Goal: Task Accomplishment & Management: Complete application form

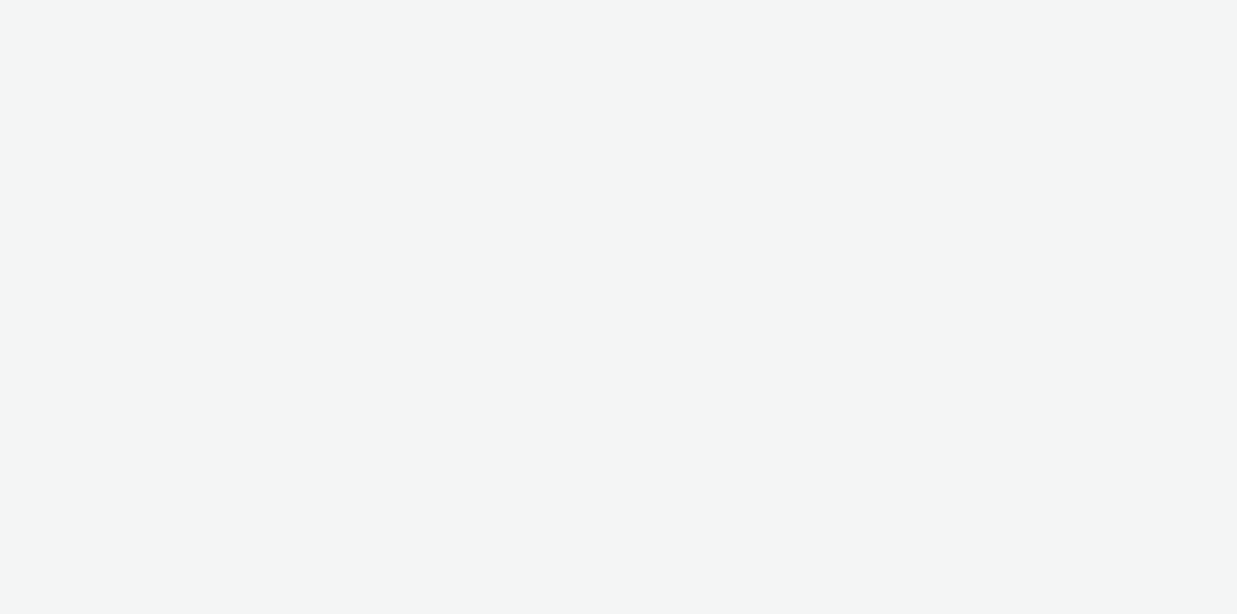
select select "79162ed7-0017-4339-93b0-3399b708648f"
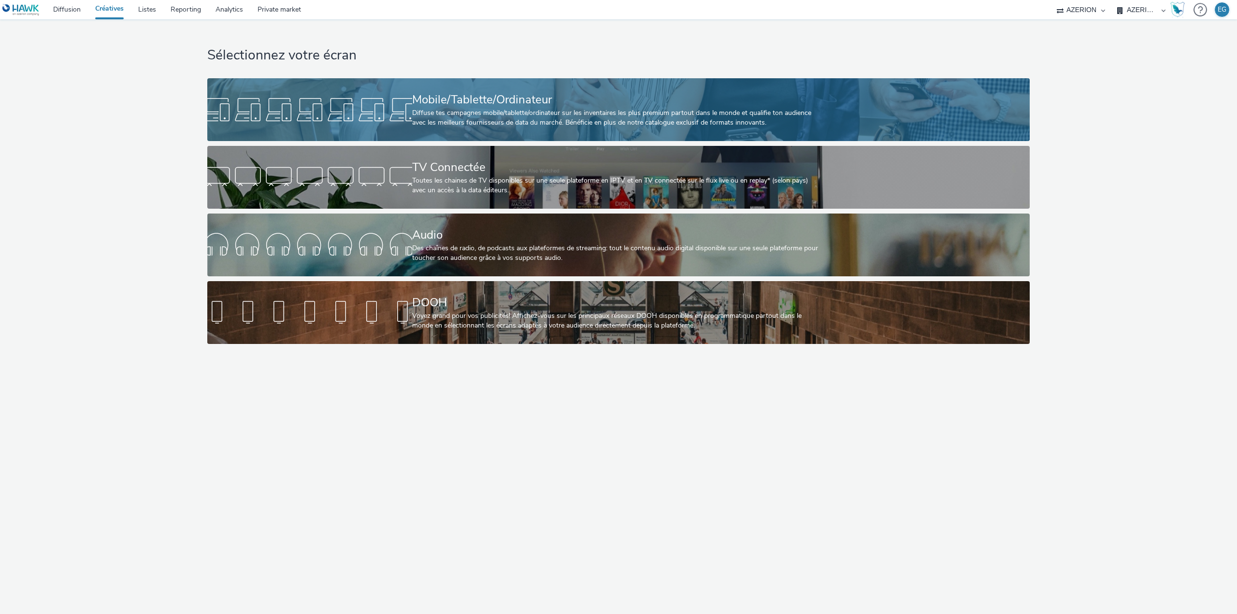
click at [499, 102] on div "Mobile/Tablette/Ordinateur" at bounding box center [616, 99] width 409 height 17
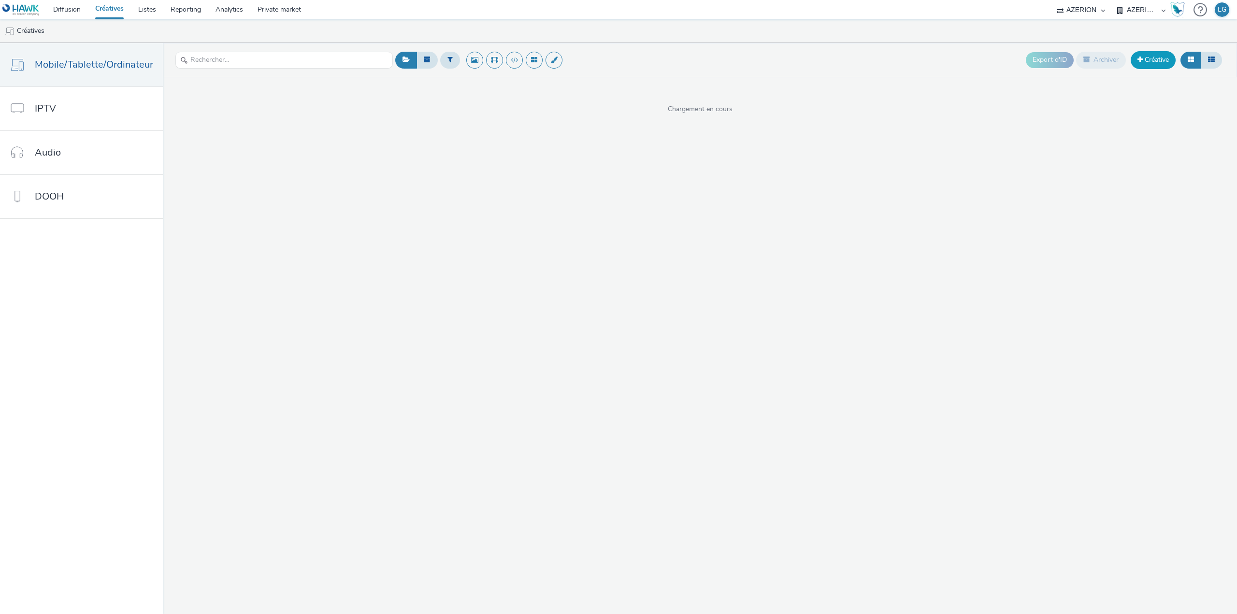
click at [1148, 61] on link "Créative" at bounding box center [1153, 59] width 45 height 17
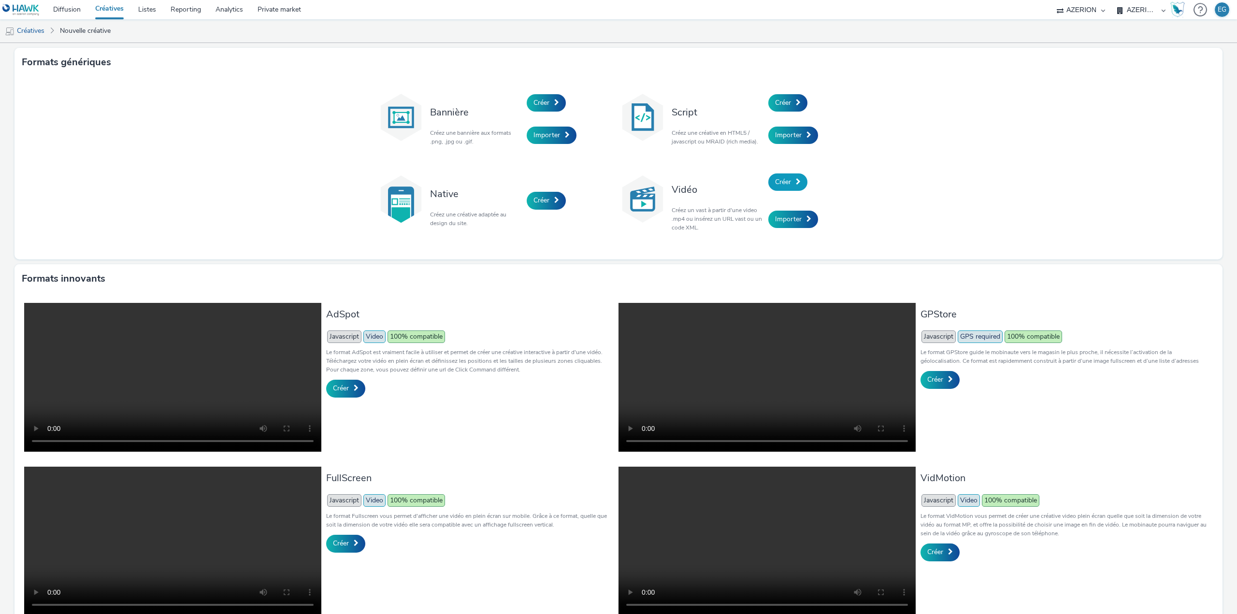
click at [776, 176] on link "Créer" at bounding box center [787, 181] width 39 height 17
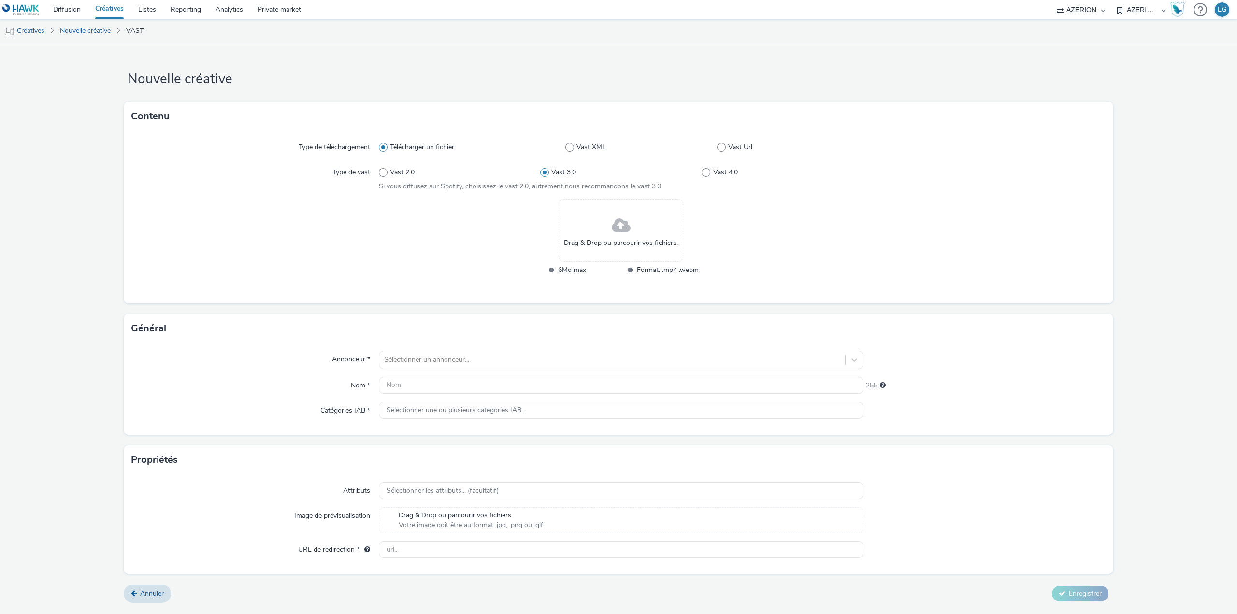
click at [613, 227] on span at bounding box center [621, 226] width 19 height 26
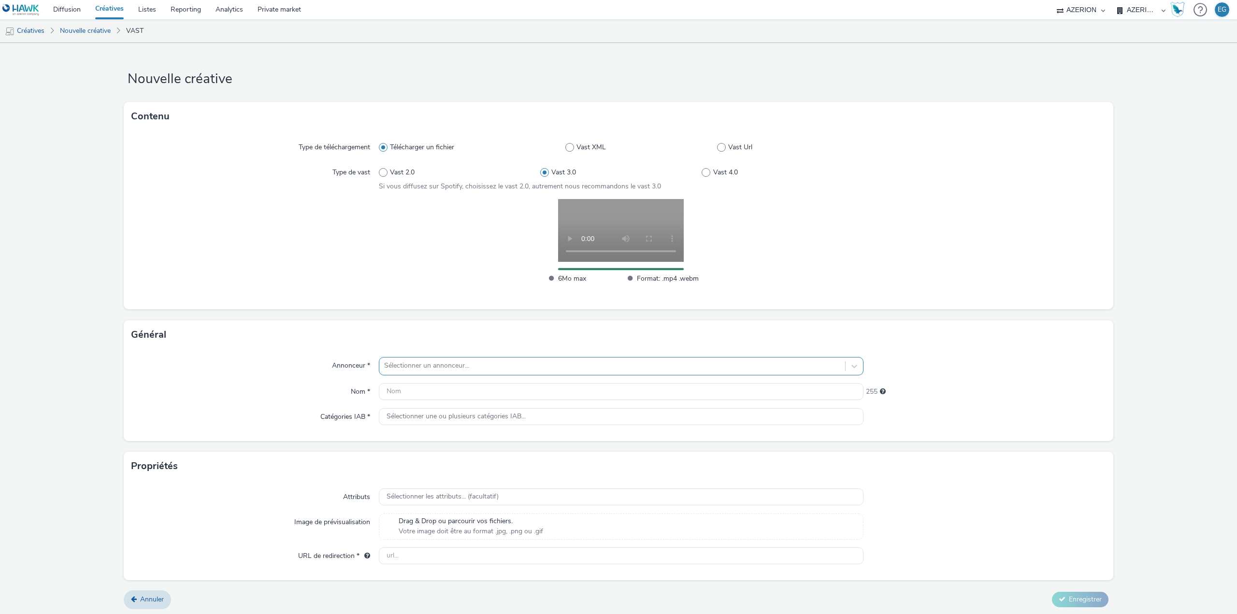
click at [448, 368] on div at bounding box center [612, 366] width 456 height 12
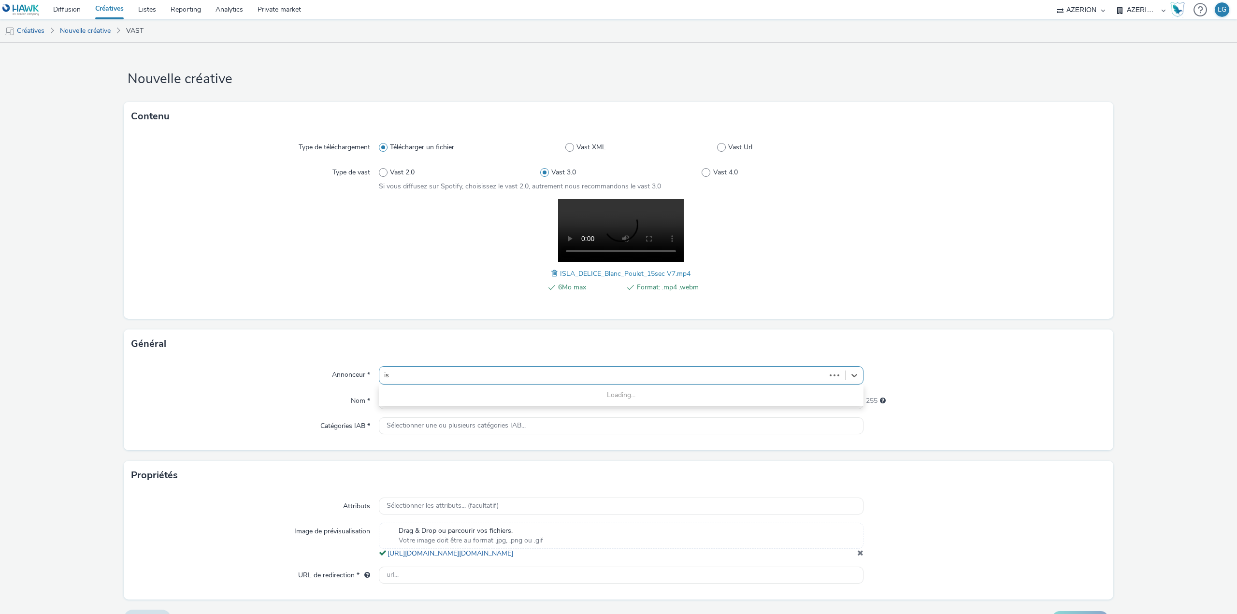
type input "isl"
click at [430, 400] on span "[GEOGRAPHIC_DATA]" at bounding box center [460, 404] width 69 height 10
click at [429, 402] on input "text" at bounding box center [621, 400] width 485 height 17
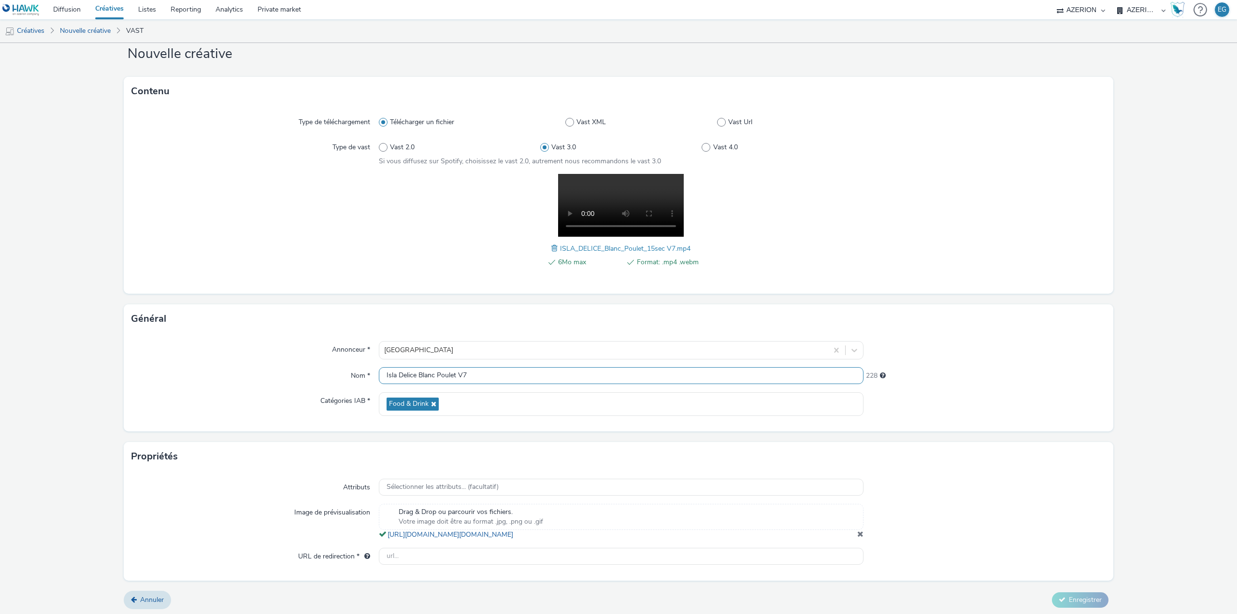
scroll to position [37, 0]
type input "Isla Delice Blanc Poulet V7"
click at [477, 554] on input "text" at bounding box center [621, 554] width 485 height 17
click at [414, 556] on input "text" at bounding box center [621, 554] width 485 height 17
paste input "[URL][DOMAIN_NAME]"
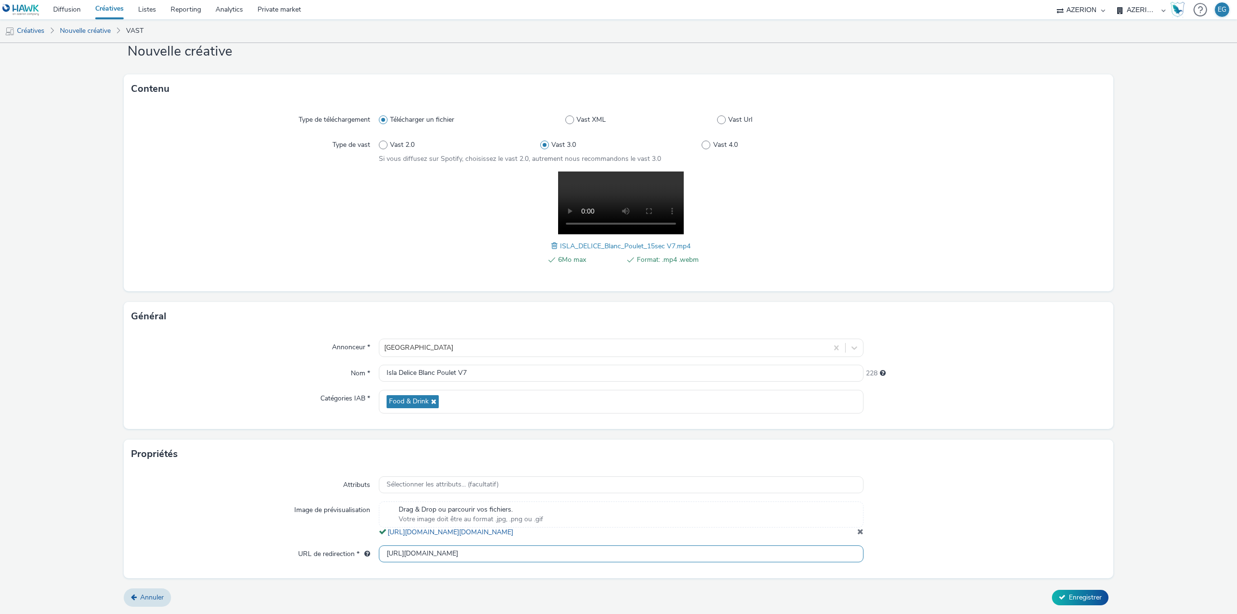
type input "[URL][DOMAIN_NAME]"
click at [395, 578] on div "Attributs Sélectionner les attributs... (facultatif) Image de prévisualisation …" at bounding box center [619, 523] width 990 height 109
click at [1083, 607] on div "Annuler Enregistrer" at bounding box center [619, 597] width 990 height 17
click at [1083, 603] on button "Enregistrer" at bounding box center [1080, 597] width 57 height 15
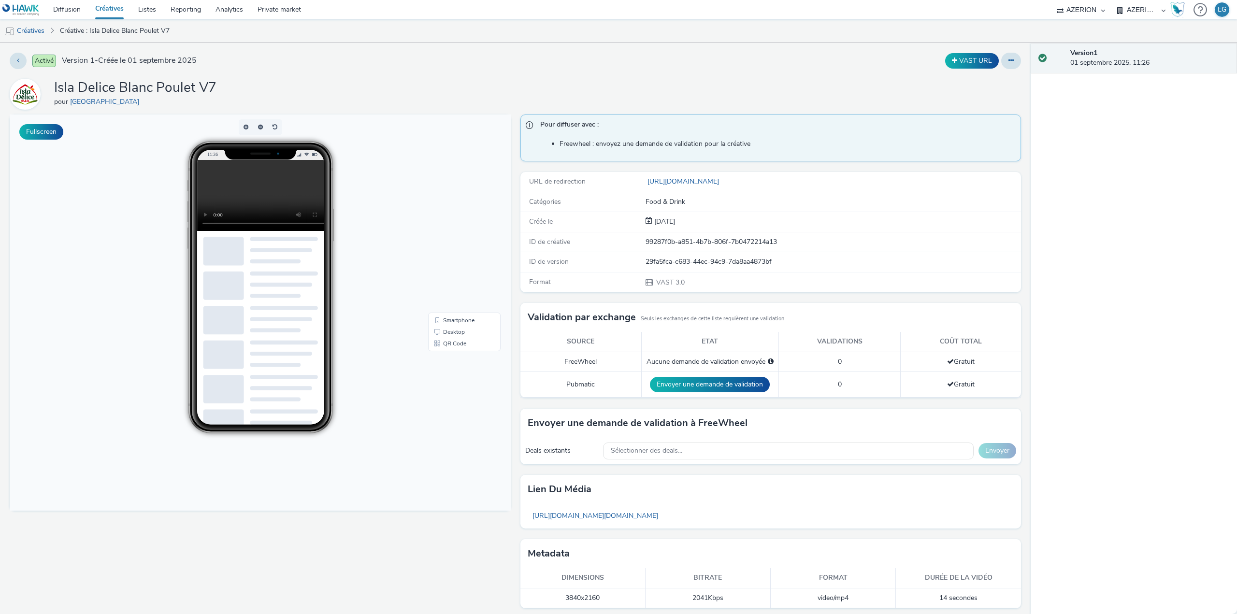
click at [113, 7] on link "Créatives" at bounding box center [109, 9] width 43 height 19
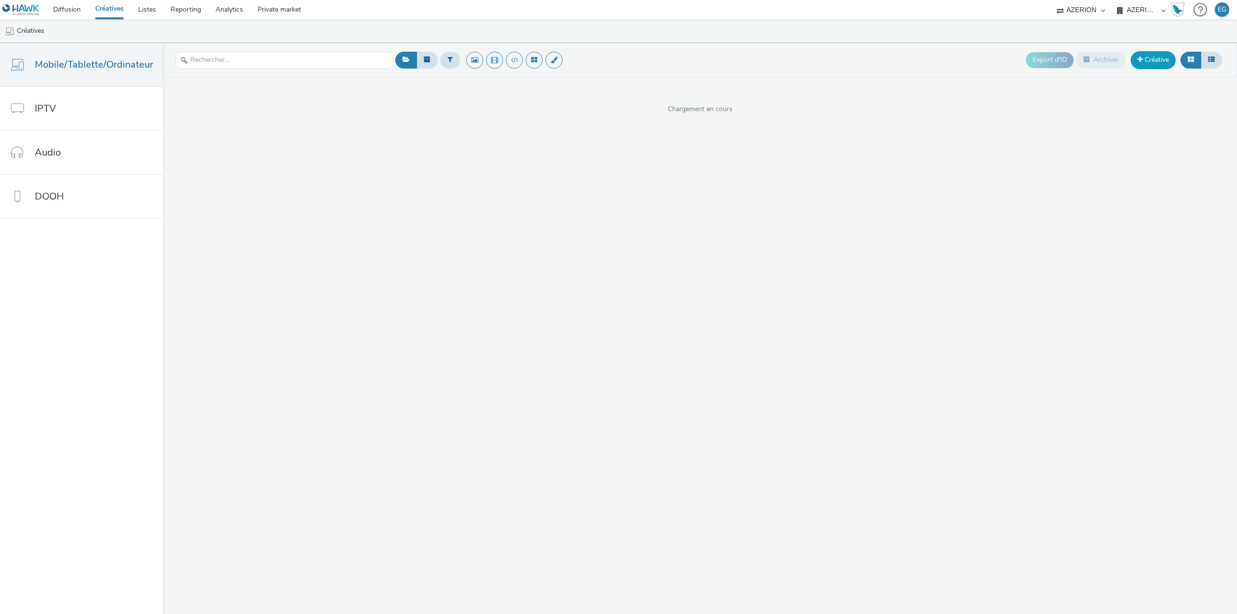
click at [1153, 59] on link "Créative" at bounding box center [1153, 59] width 45 height 17
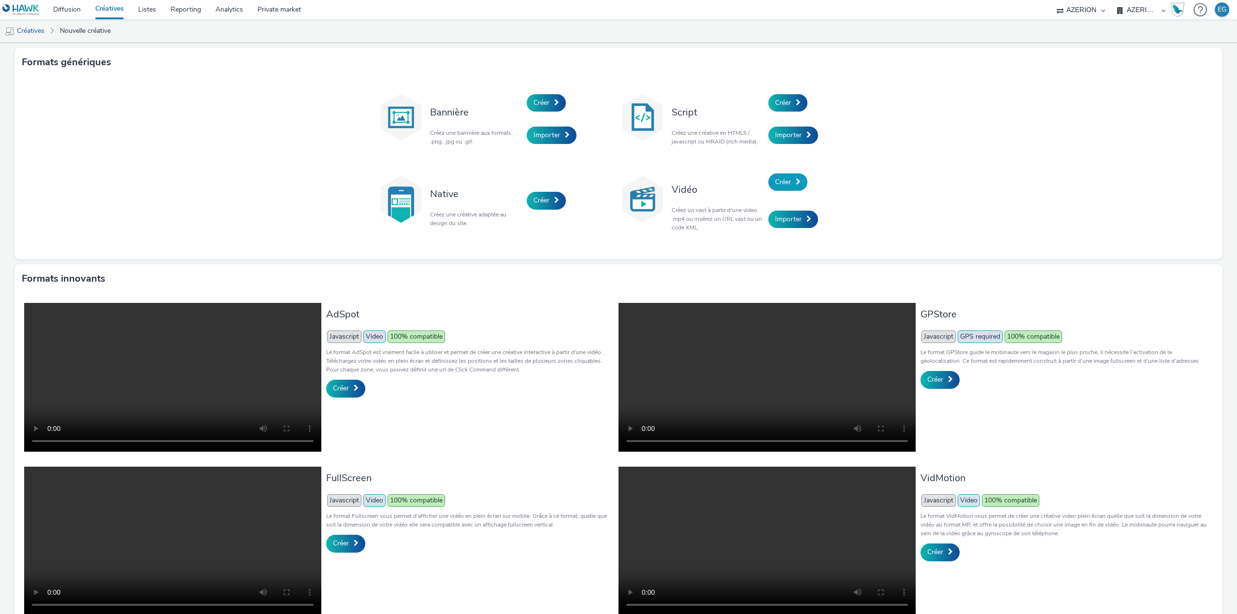
click at [784, 175] on link "Créer" at bounding box center [787, 181] width 39 height 17
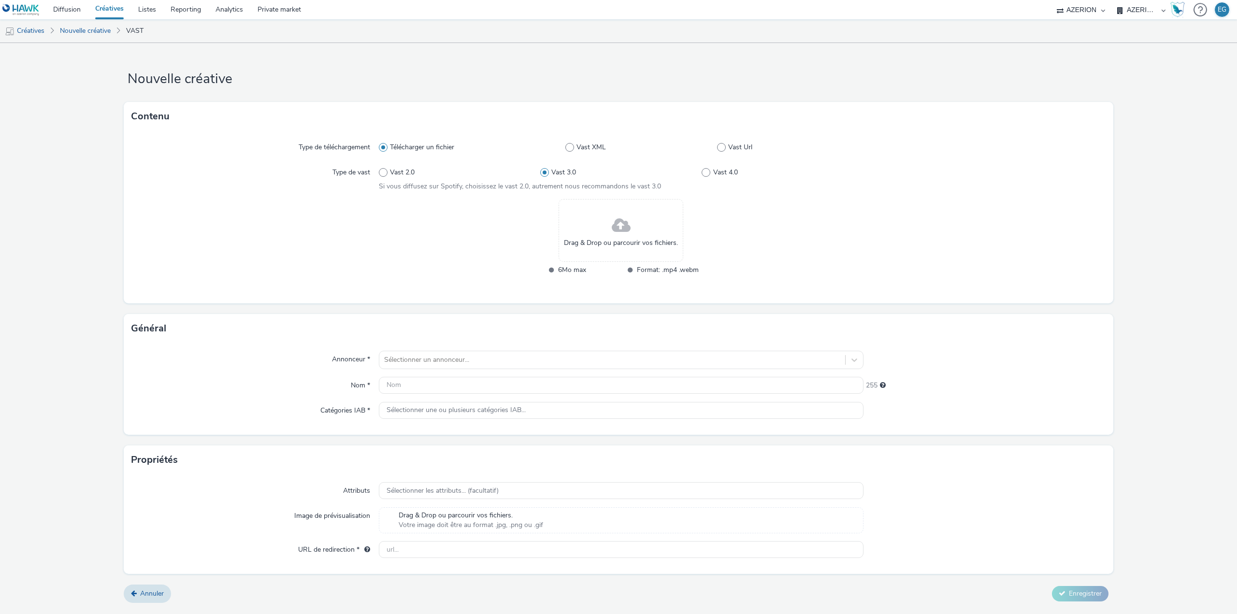
click at [618, 238] on span at bounding box center [621, 226] width 19 height 26
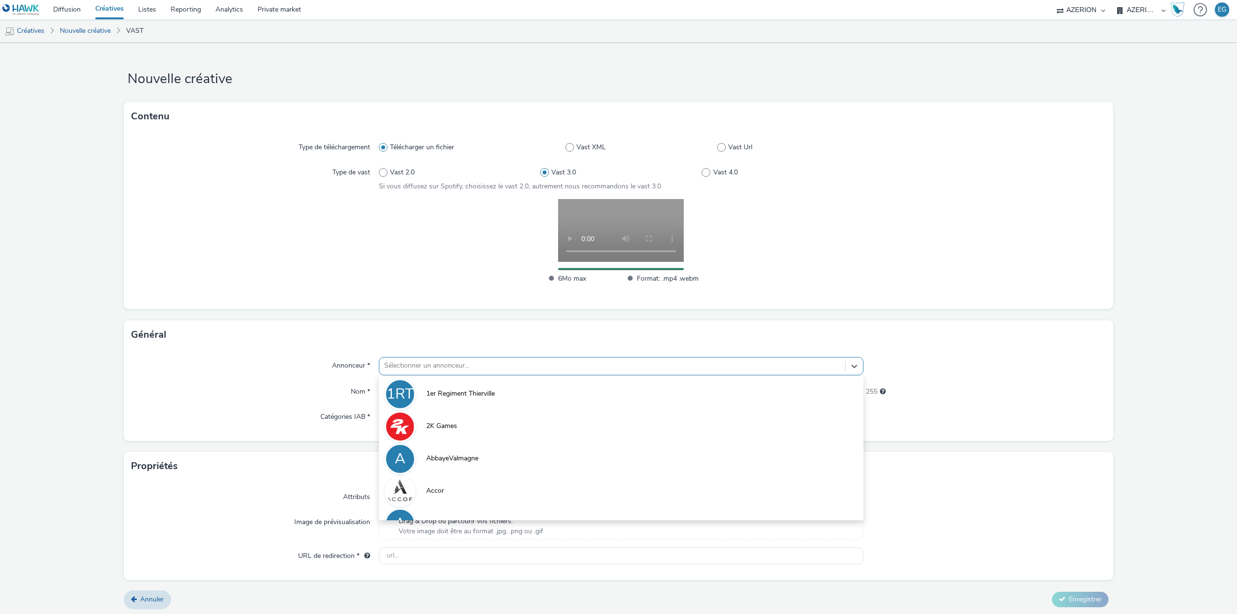
click at [416, 364] on div at bounding box center [612, 366] width 456 height 12
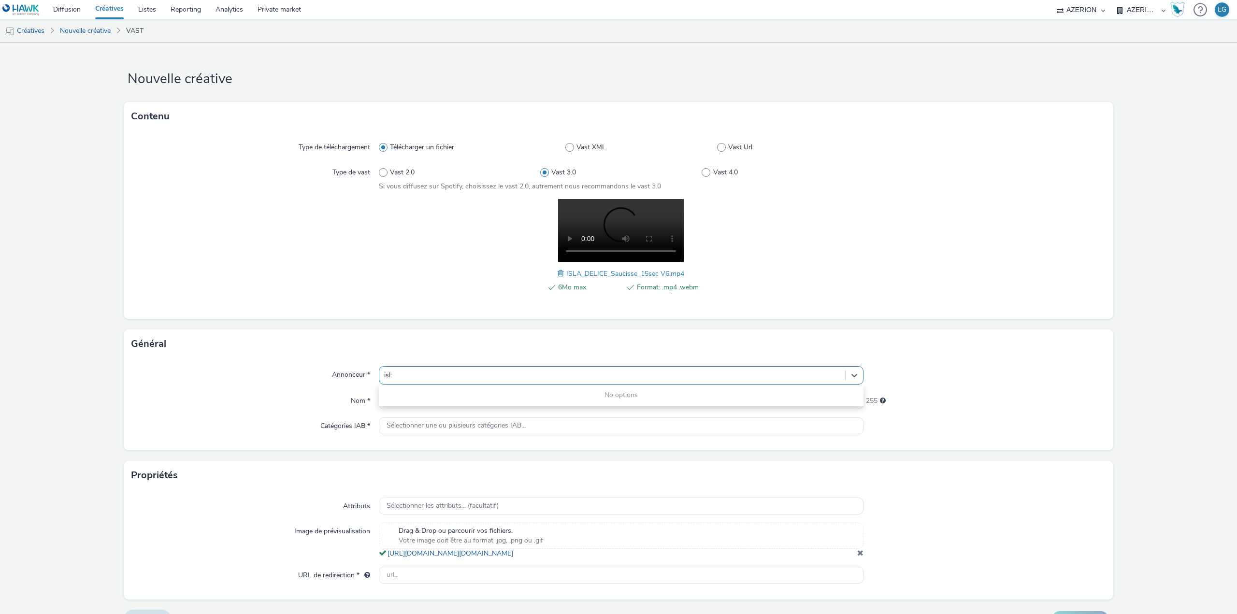
type input "isl"
click at [413, 400] on div at bounding box center [400, 403] width 31 height 31
click at [425, 405] on input "text" at bounding box center [621, 400] width 485 height 17
type input "O"
type input "S"
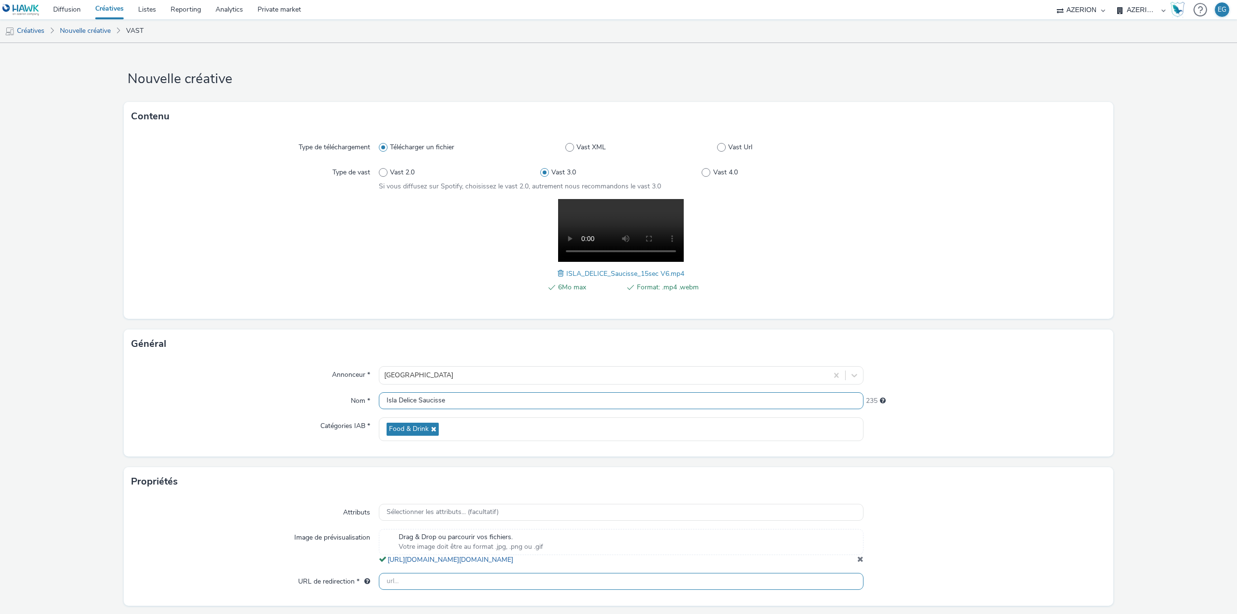
type input "Isla Delice Saucisse"
click at [407, 590] on input "text" at bounding box center [621, 581] width 485 height 17
paste input "[URL][DOMAIN_NAME]"
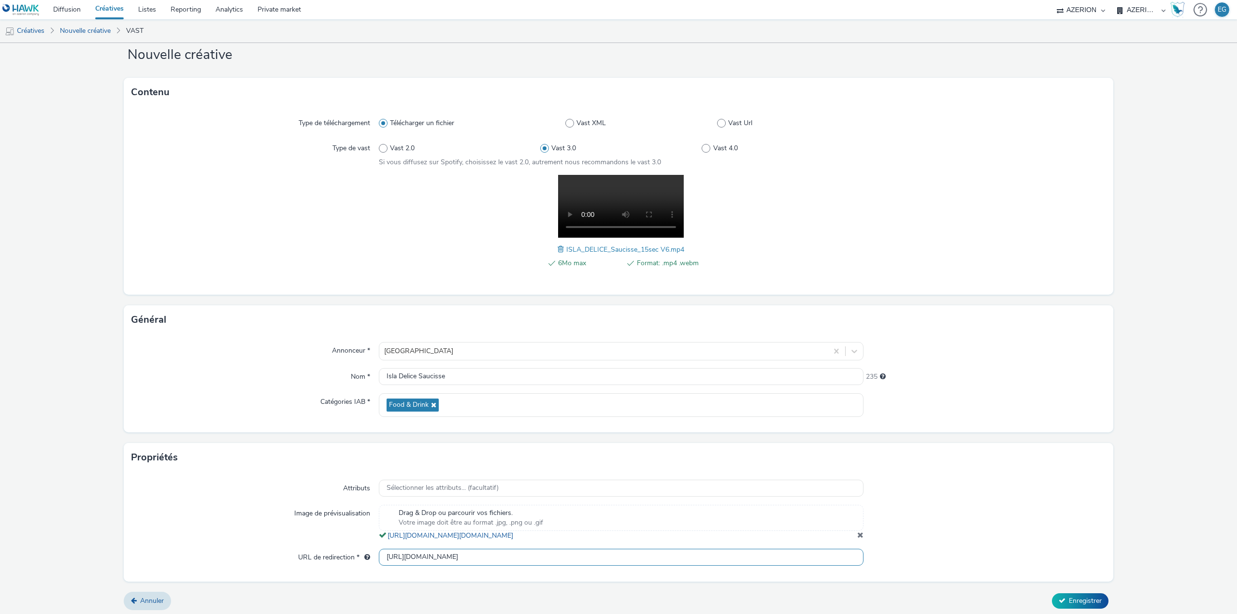
scroll to position [37, 0]
type input "[URL][DOMAIN_NAME]"
click at [1060, 600] on button "Enregistrer" at bounding box center [1080, 597] width 57 height 15
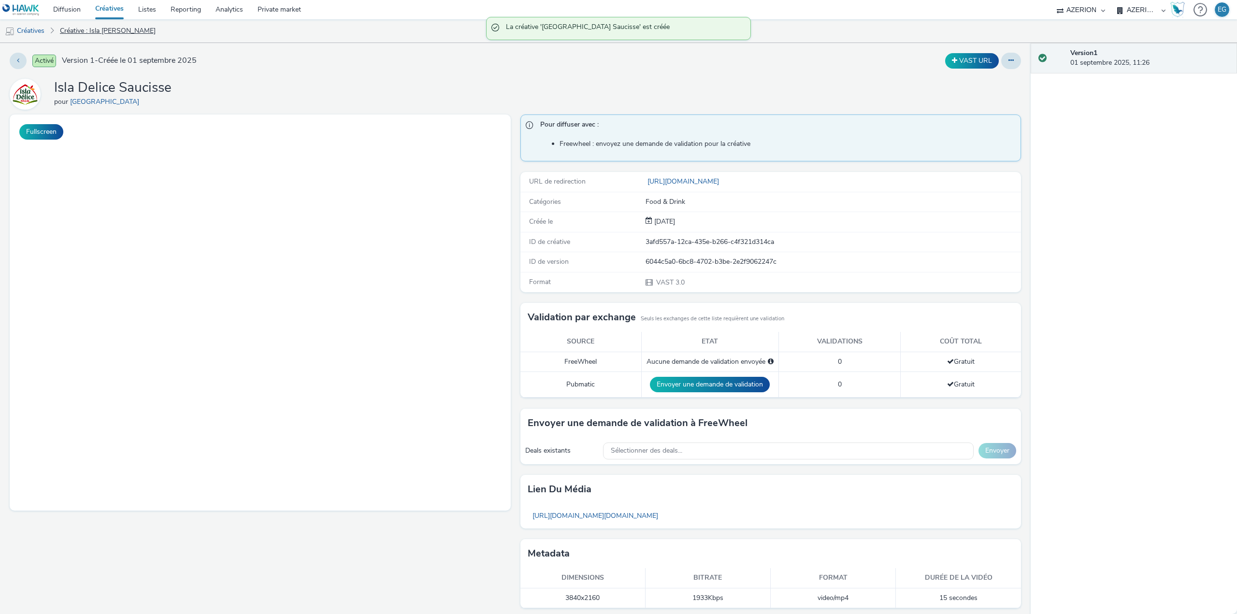
click at [320, 99] on div "Isla Delice Saucisse pour [GEOGRAPHIC_DATA]" at bounding box center [515, 94] width 1011 height 31
click at [71, 12] on link "Diffusion" at bounding box center [67, 9] width 42 height 19
